Goal: Navigation & Orientation: Find specific page/section

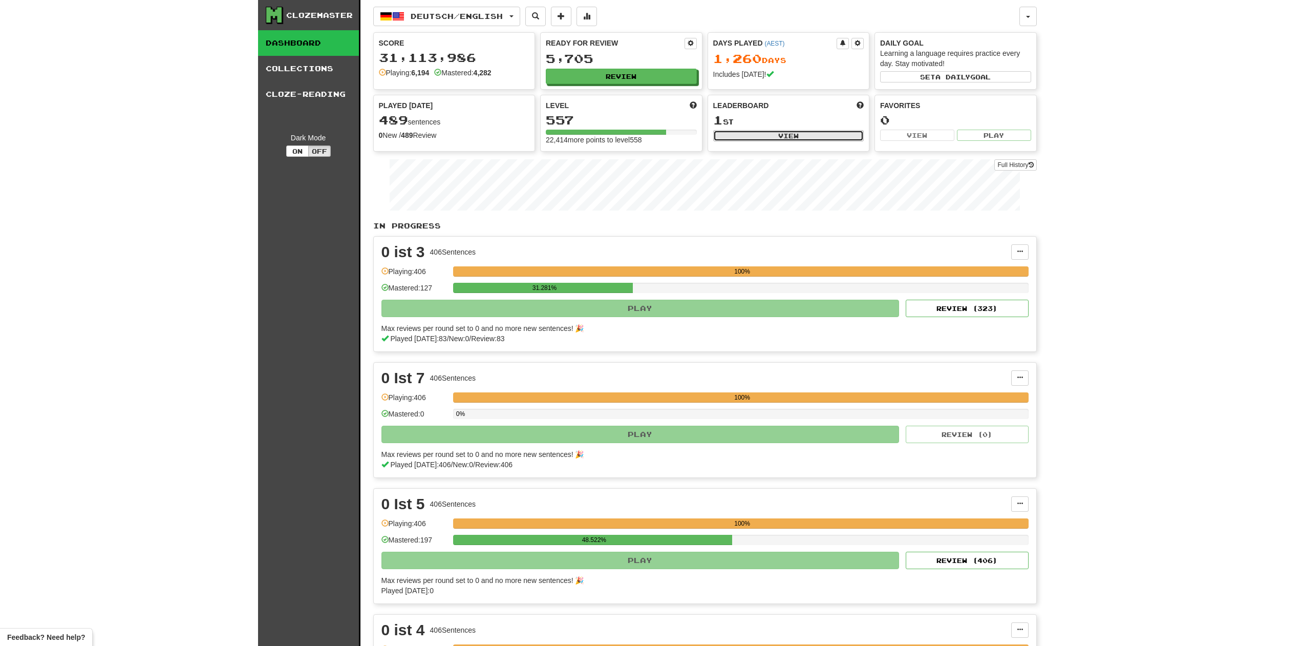
click at [774, 137] on button "View" at bounding box center [788, 135] width 151 height 11
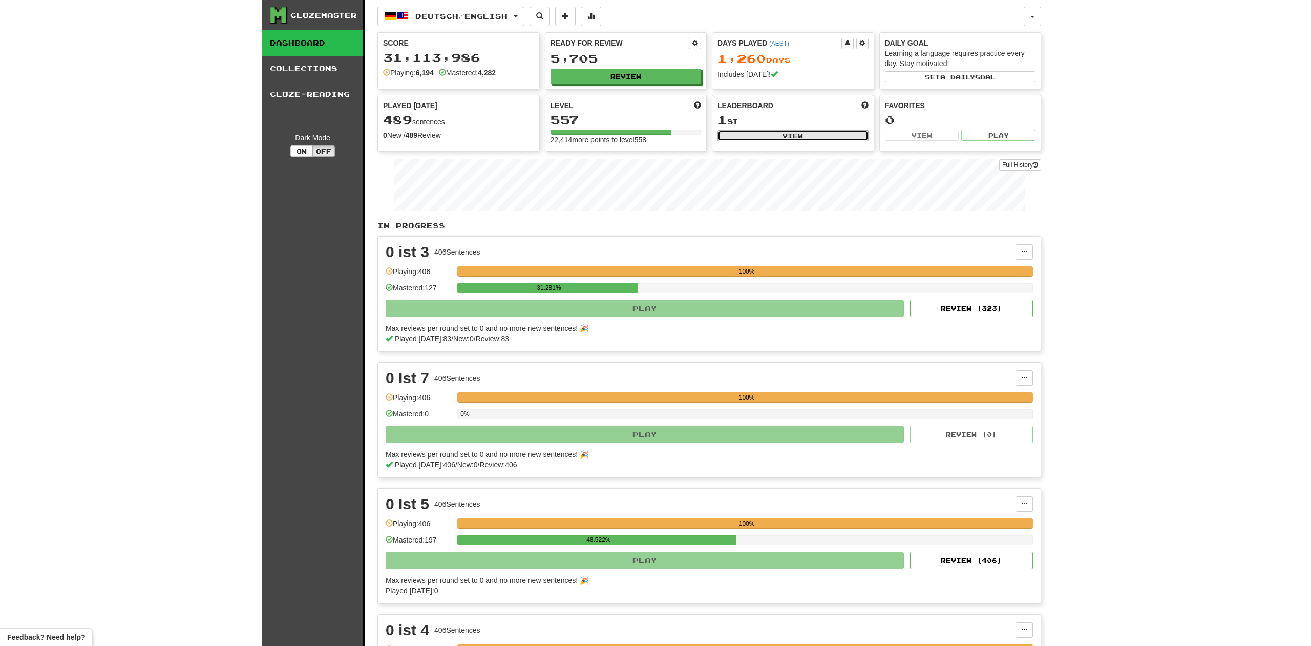
select select "**********"
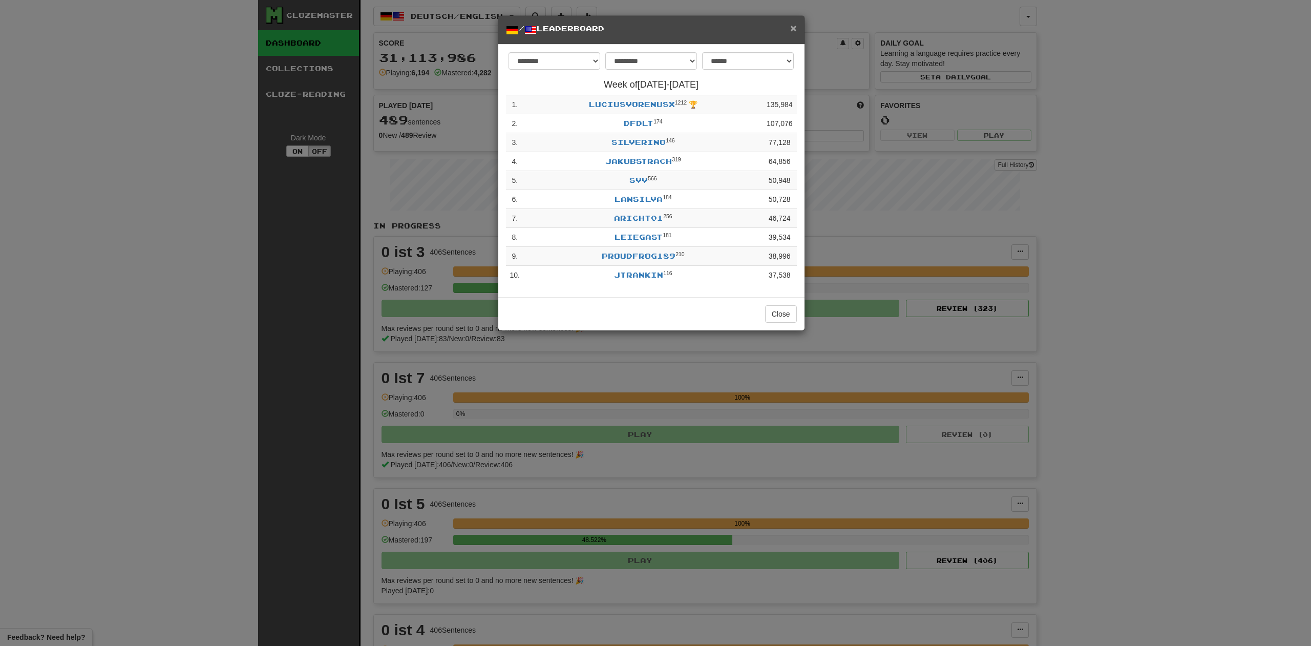
click at [796, 27] on span "×" at bounding box center [793, 28] width 6 height 12
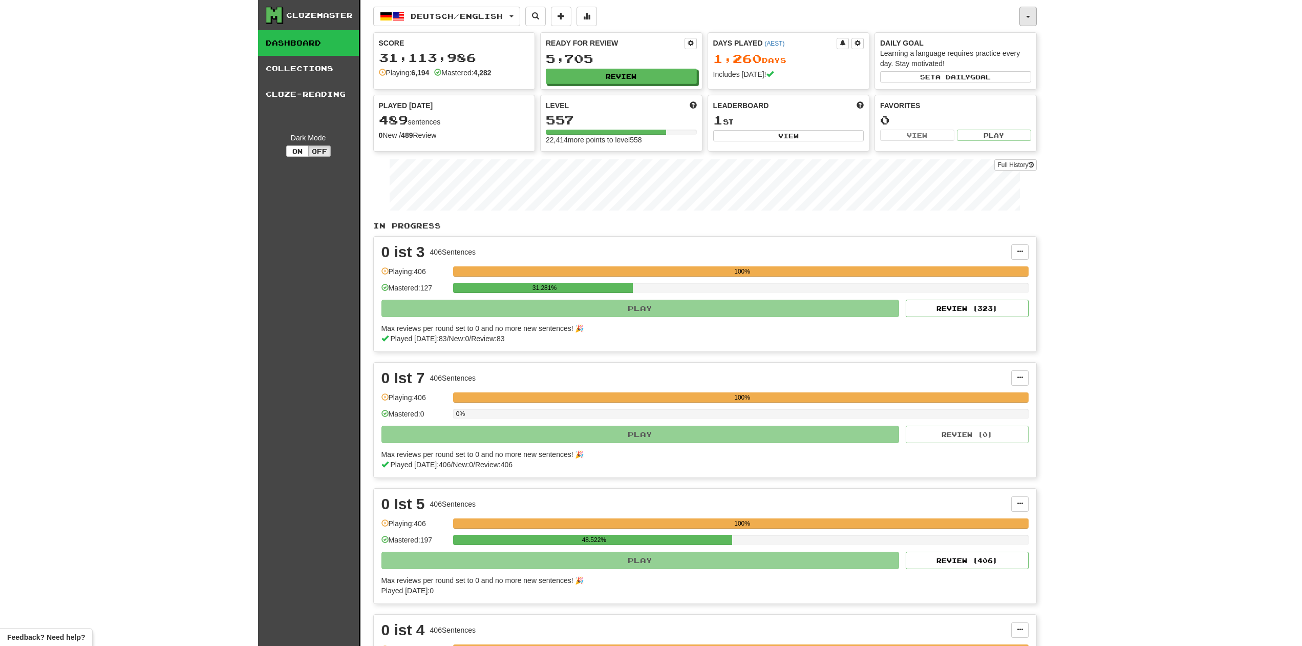
click at [1030, 15] on button "button" at bounding box center [1027, 16] width 17 height 19
click at [980, 119] on link "Leaderboard" at bounding box center [976, 123] width 120 height 13
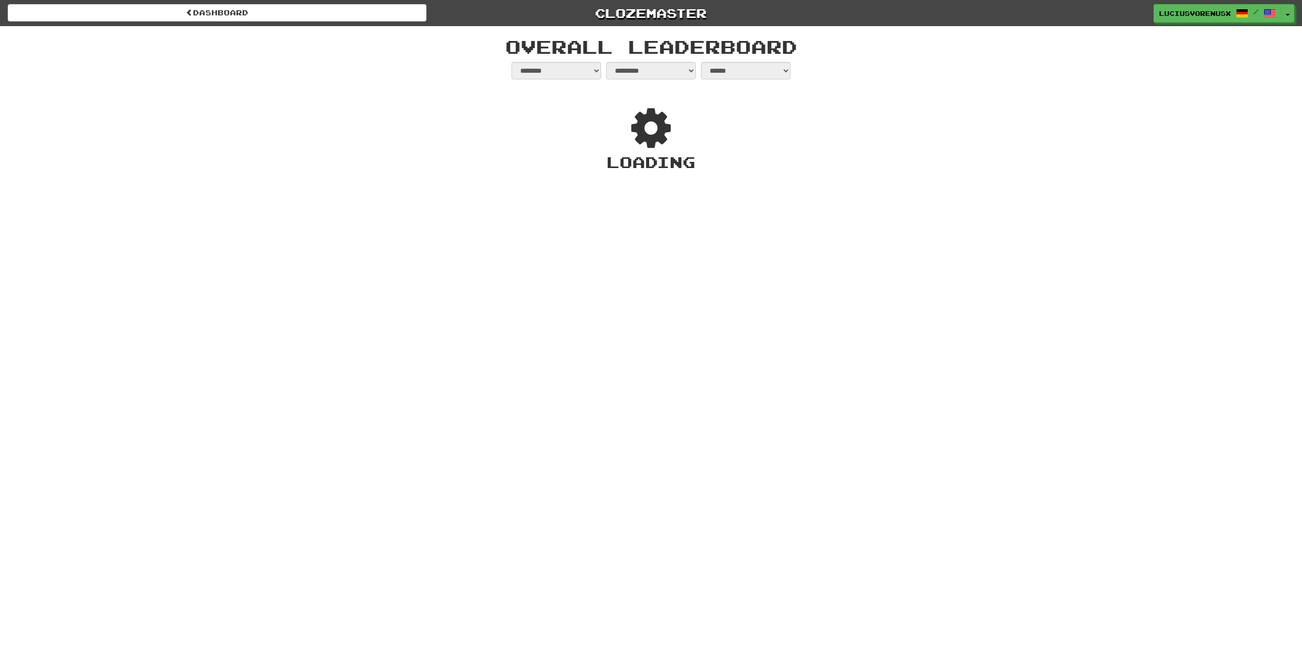
select select "**********"
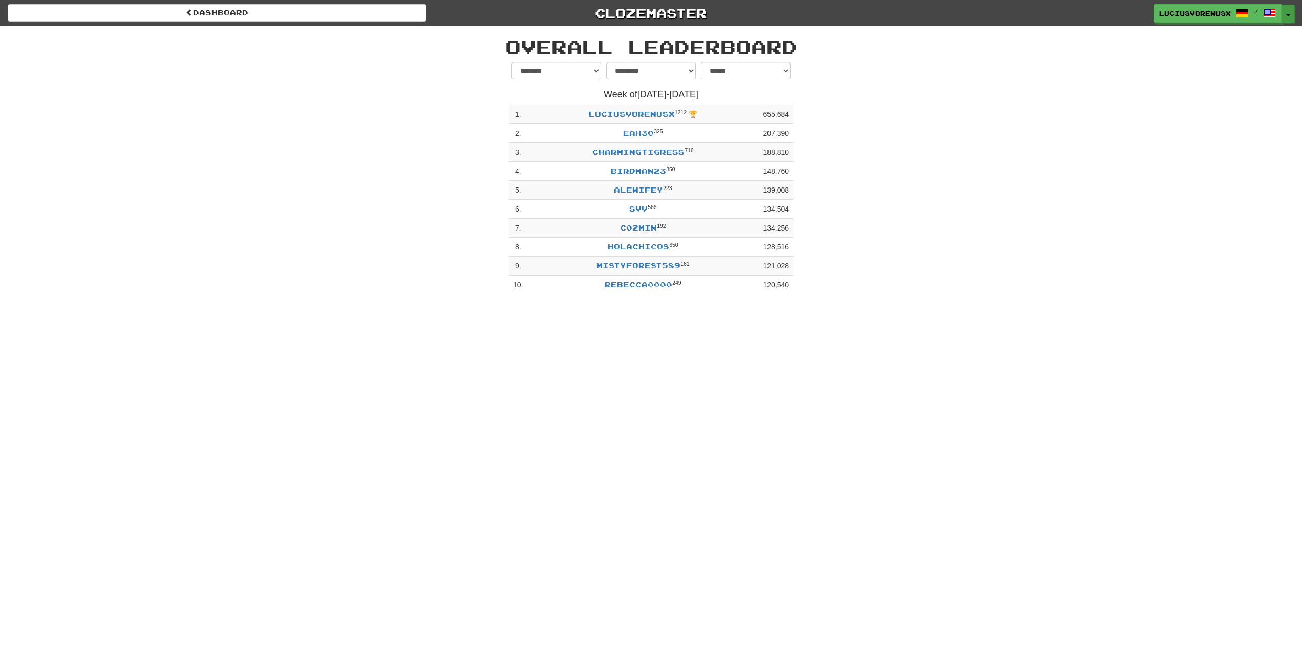
click at [1292, 15] on button "Toggle Dropdown" at bounding box center [1287, 14] width 13 height 18
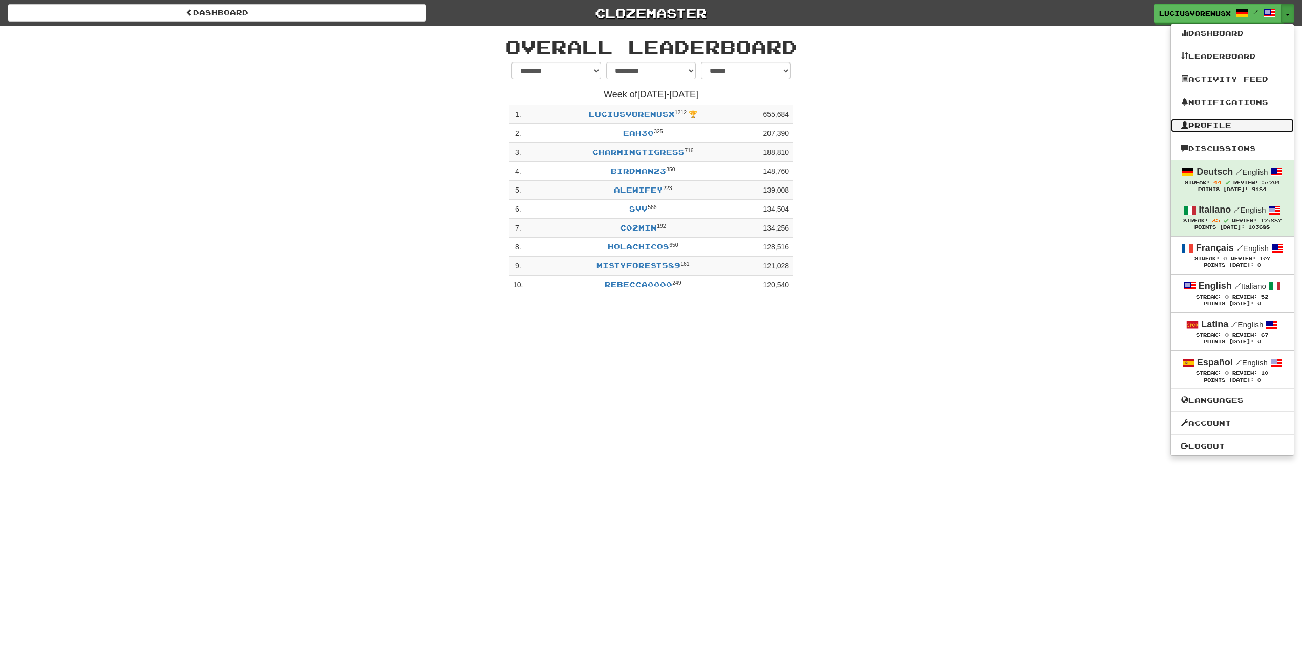
click at [1216, 125] on link "Profile" at bounding box center [1232, 125] width 123 height 13
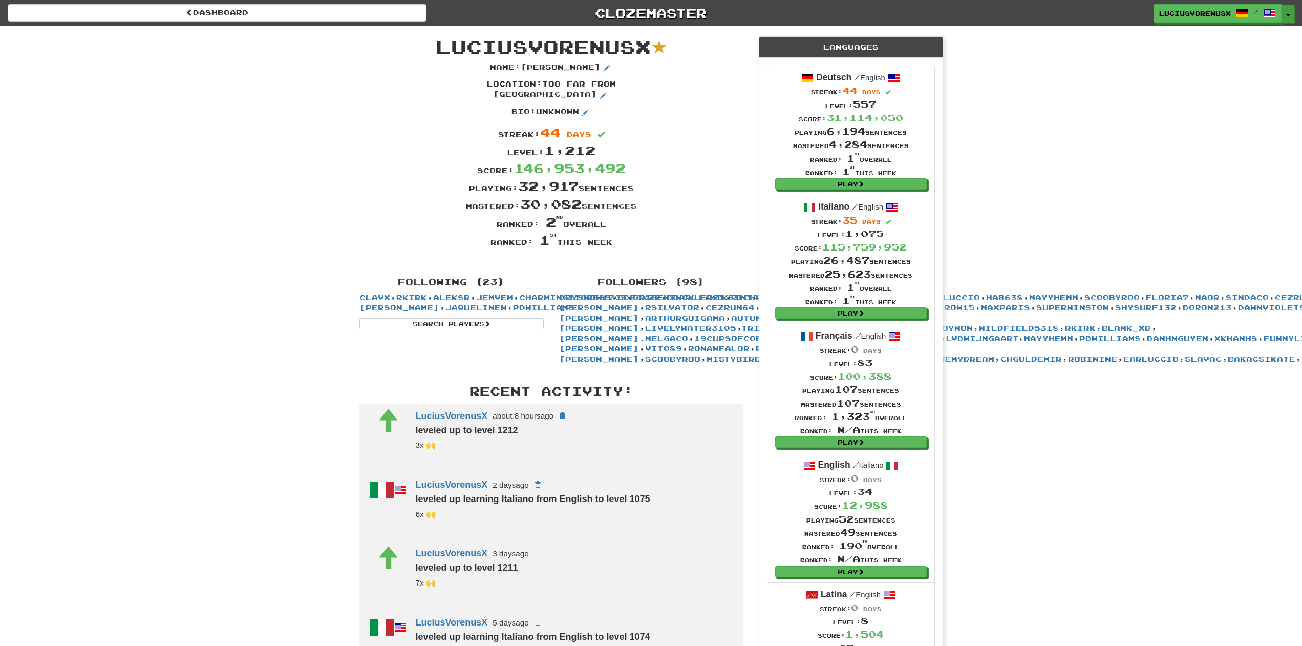
click at [1288, 13] on button "Toggle Dropdown" at bounding box center [1287, 14] width 13 height 18
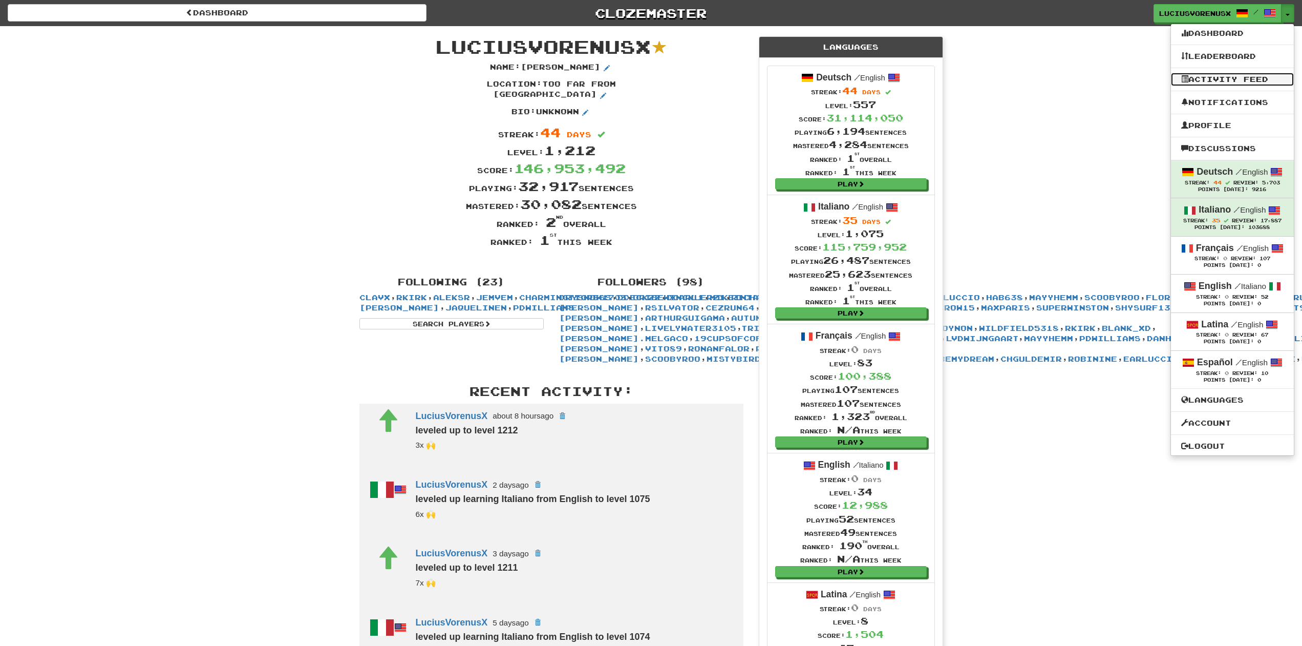
click at [1221, 79] on link "Activity Feed" at bounding box center [1232, 79] width 123 height 13
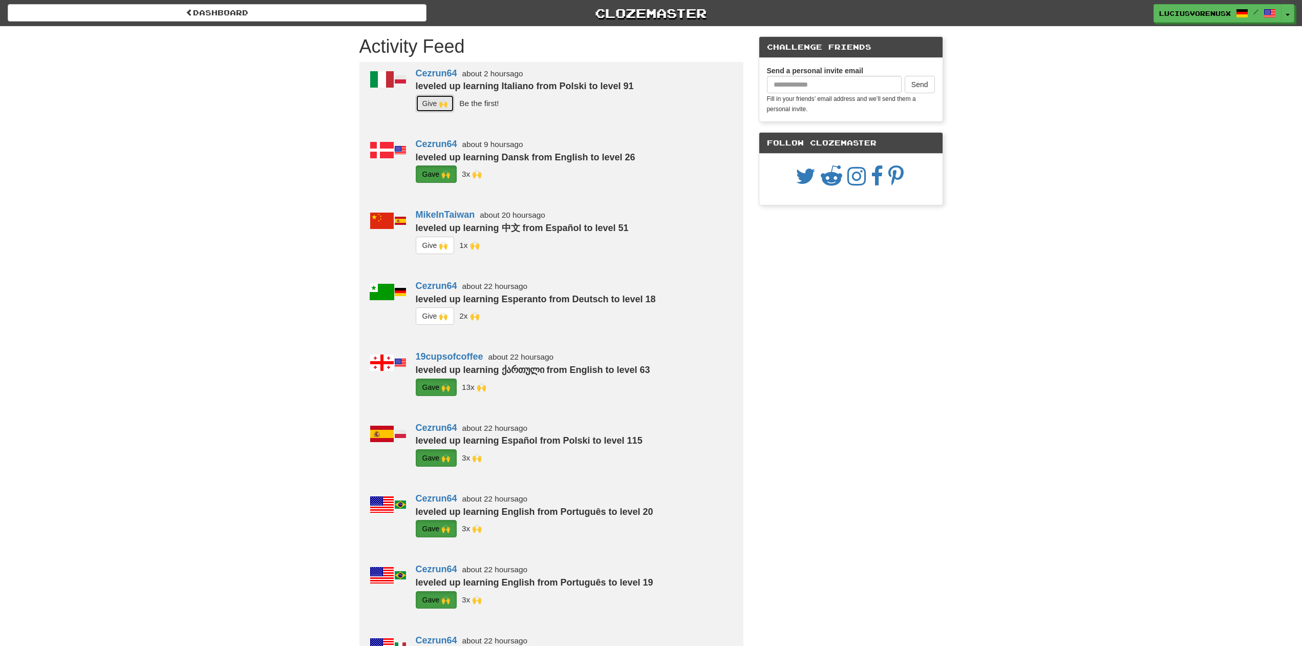
click at [437, 99] on button "G i ve 🙌" at bounding box center [435, 103] width 39 height 17
click at [1290, 15] on span "button" at bounding box center [1288, 15] width 4 height 2
